Goal: Transaction & Acquisition: Purchase product/service

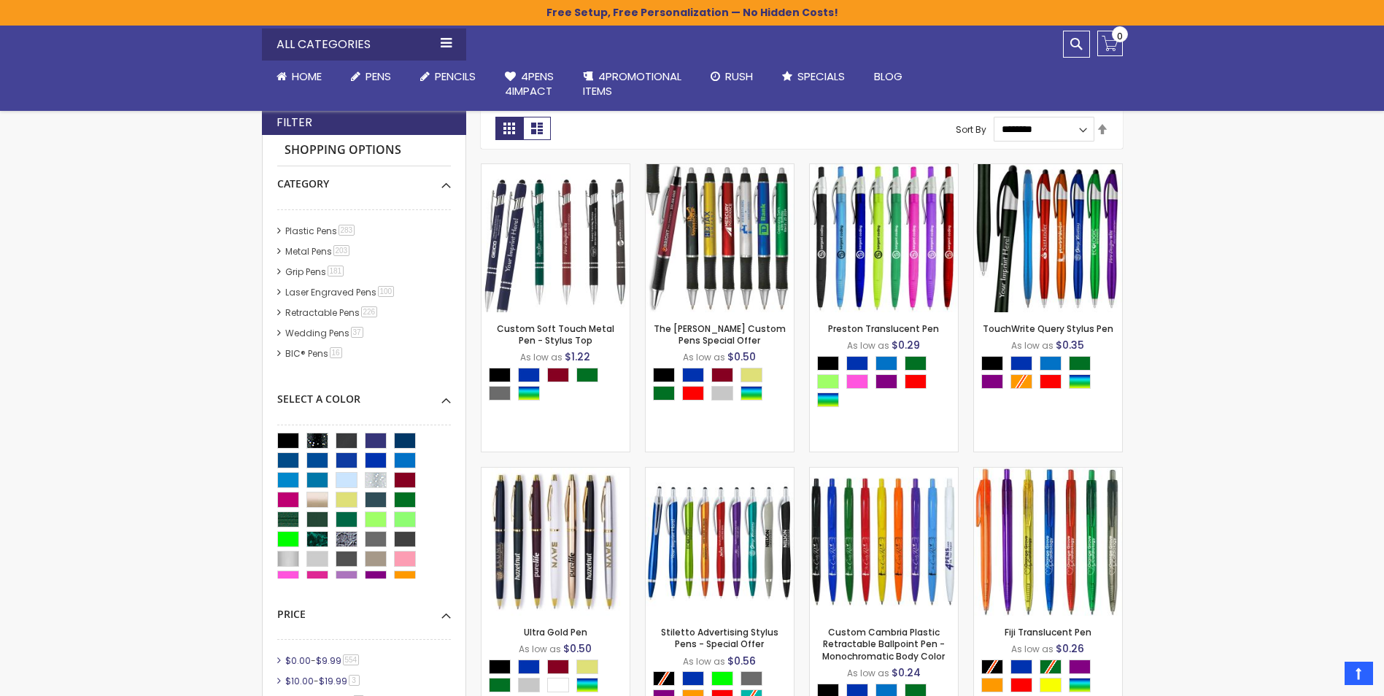
scroll to position [319, 0]
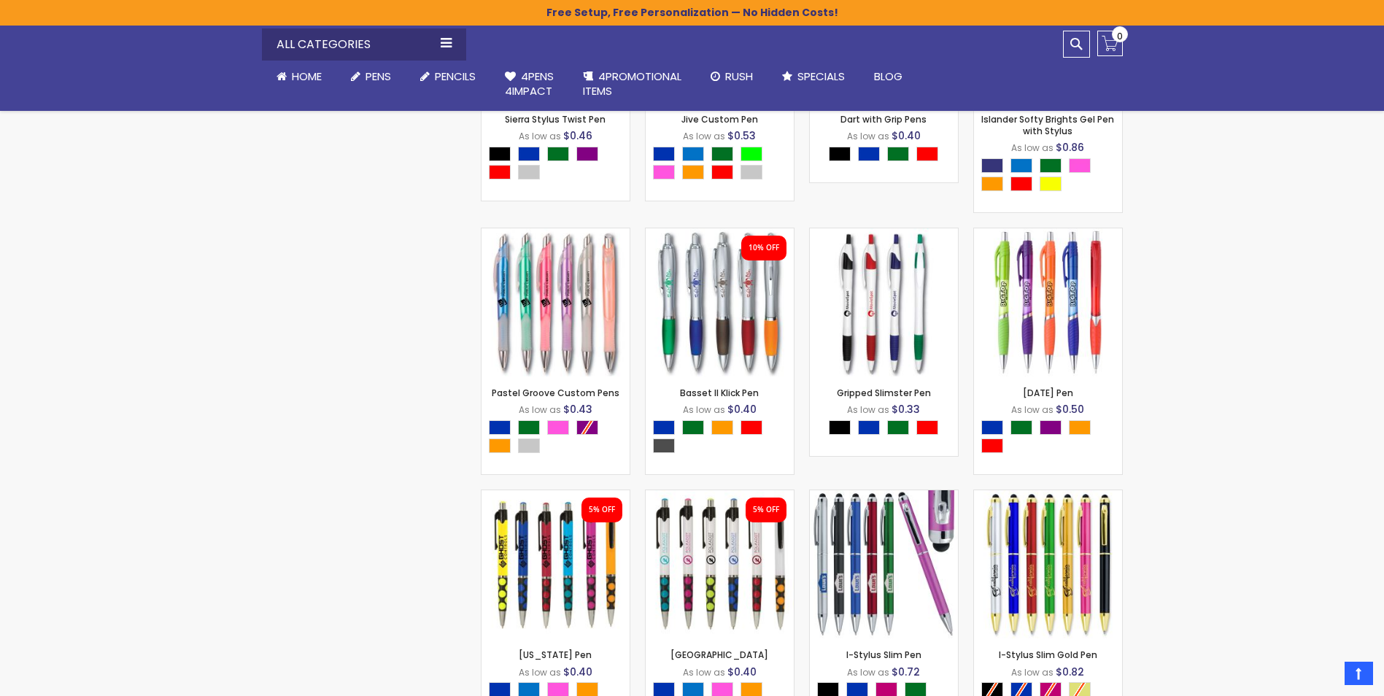
scroll to position [6023, 0]
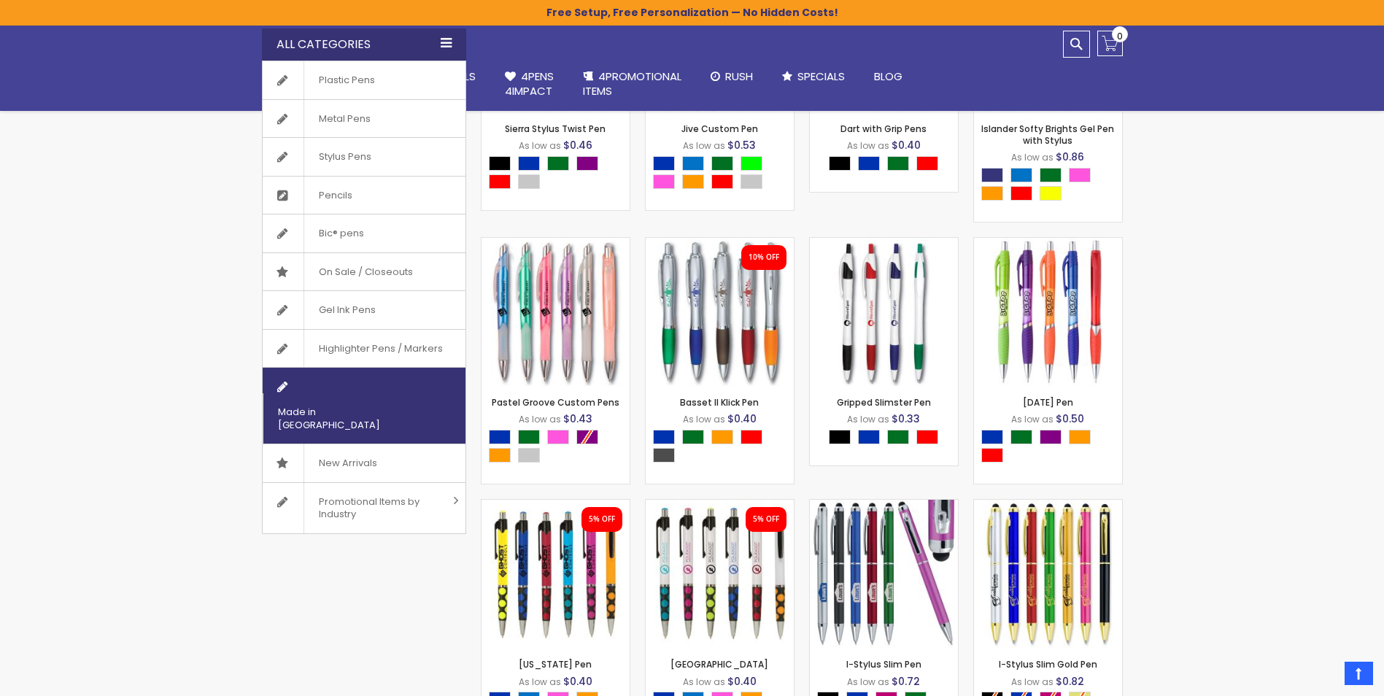
click at [358, 393] on span "Made in [GEOGRAPHIC_DATA]" at bounding box center [346, 418] width 166 height 50
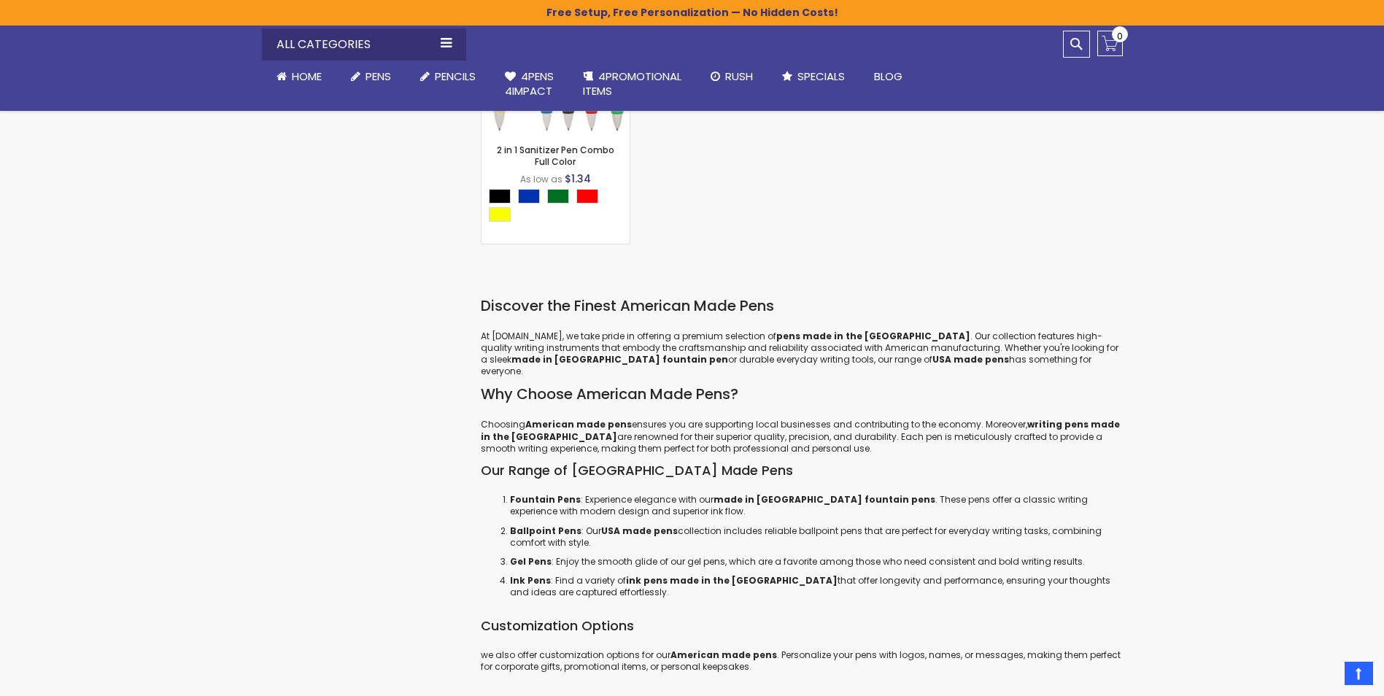
scroll to position [5332, 0]
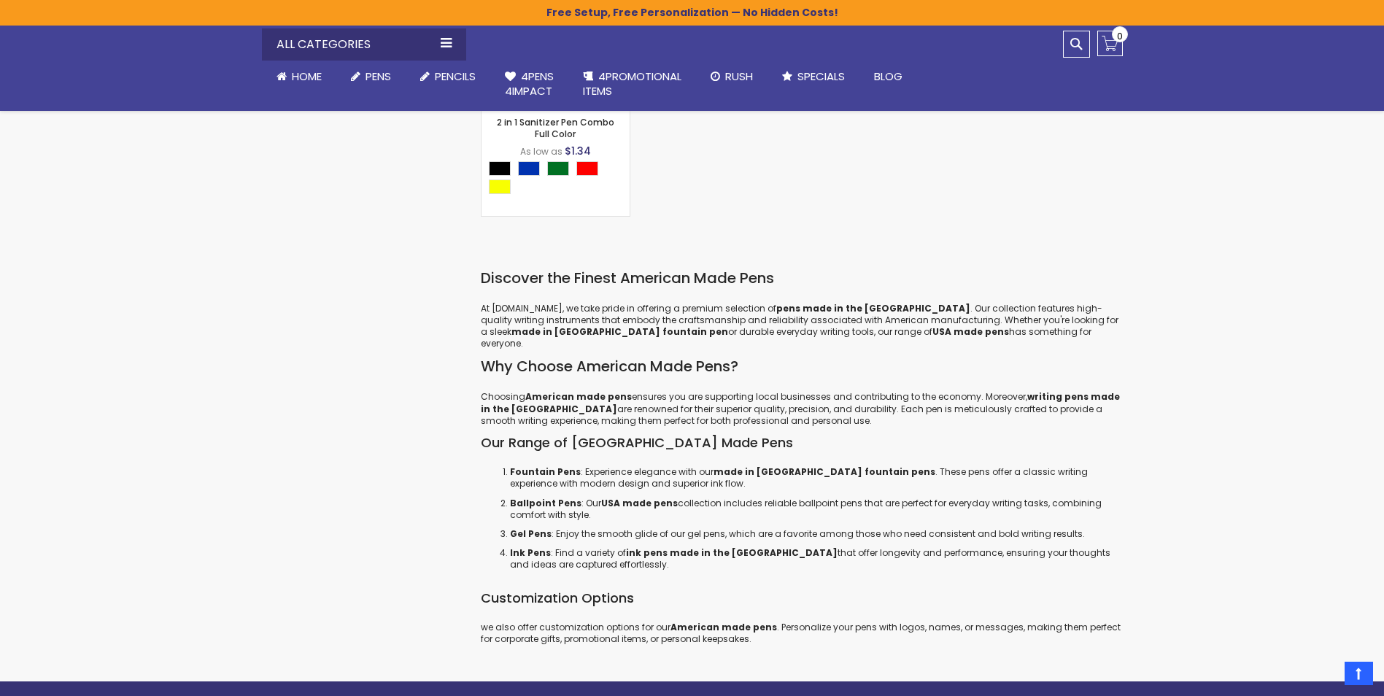
click at [535, 547] on p "Ink Pens : Find a variety of ink pens made in the USA that offer longevity and …" at bounding box center [816, 558] width 613 height 23
click at [535, 547] on strong "Ink Pens" at bounding box center [530, 553] width 41 height 12
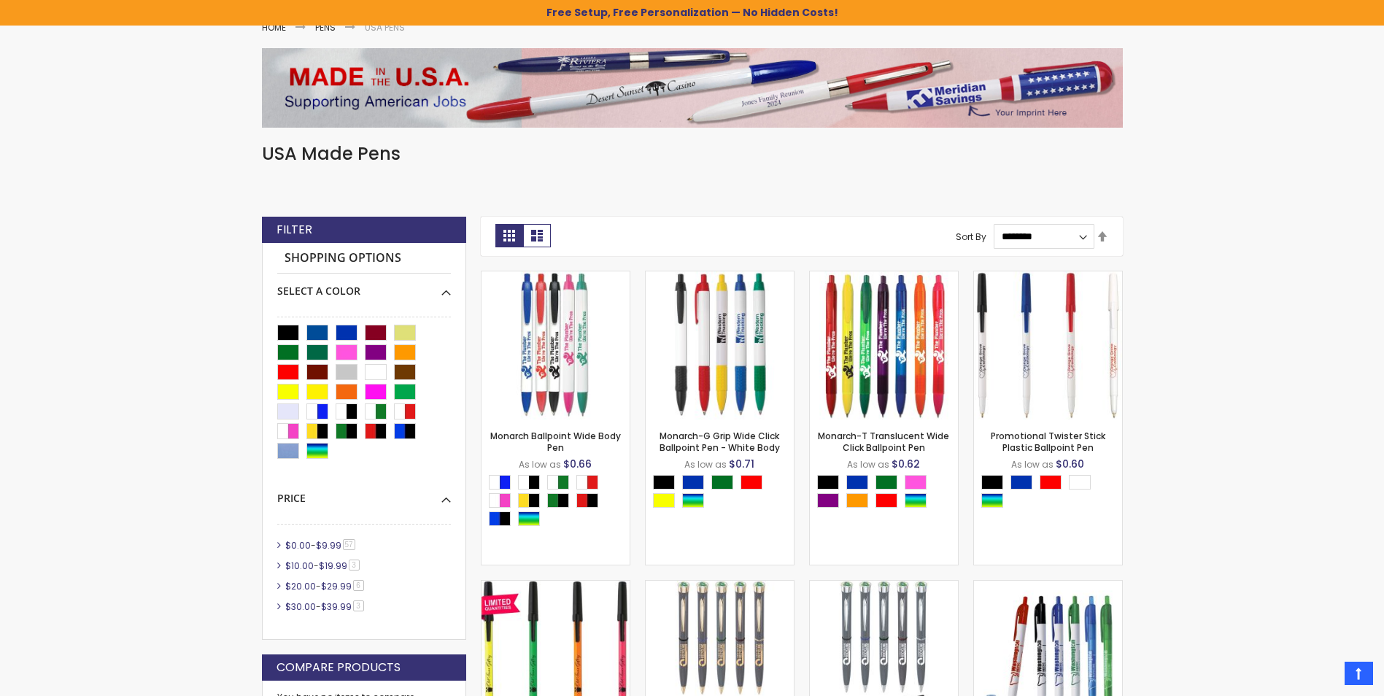
scroll to position [189, 0]
